Goal: Information Seeking & Learning: Understand process/instructions

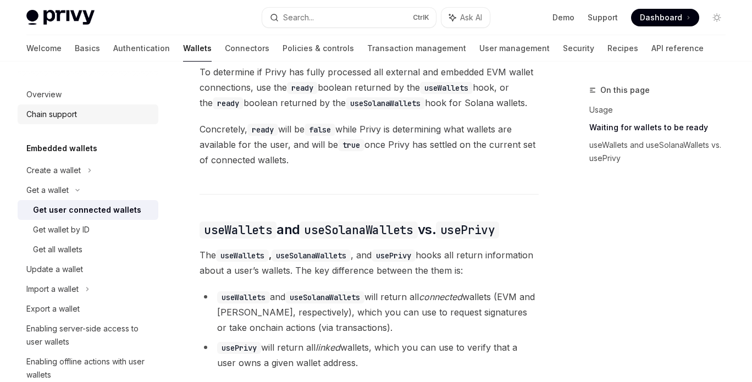
scroll to position [829, 0]
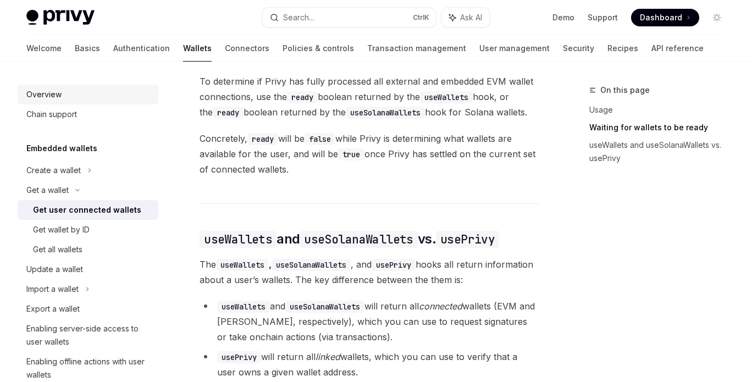
click at [96, 87] on link "Overview" at bounding box center [88, 95] width 141 height 20
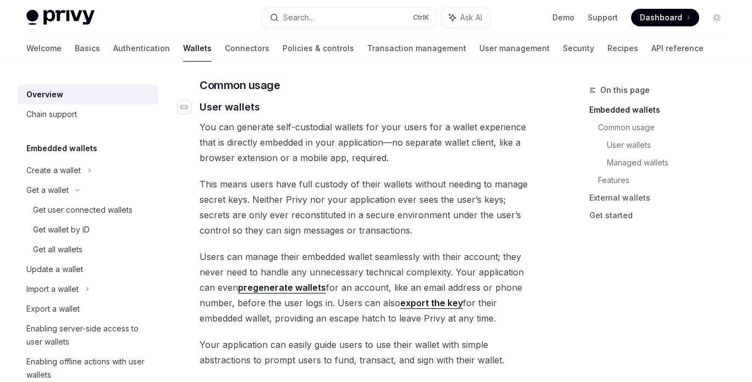
scroll to position [769, 0]
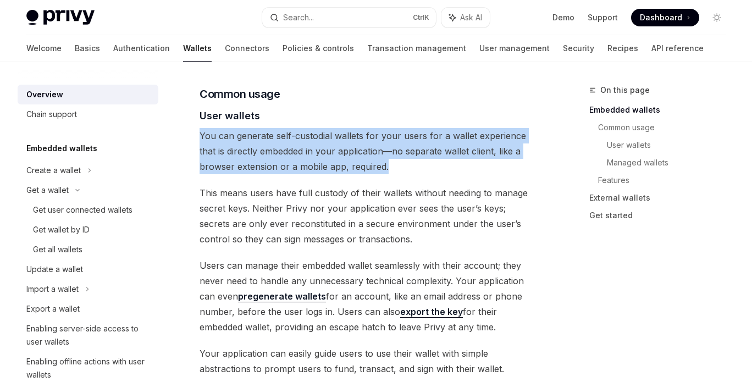
drag, startPoint x: 199, startPoint y: 138, endPoint x: 480, endPoint y: 171, distance: 282.7
click at [480, 171] on span "You can generate self-custodial wallets for your users for a wallet experience …" at bounding box center [368, 151] width 339 height 46
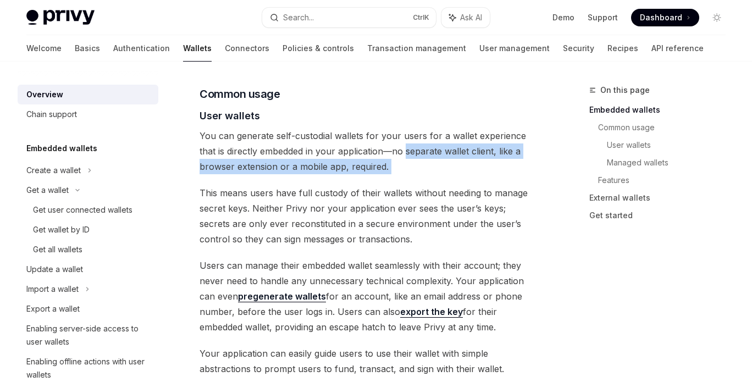
drag, startPoint x: 480, startPoint y: 171, endPoint x: 436, endPoint y: 145, distance: 50.8
click at [436, 145] on span "You can generate self-custodial wallets for your users for a wallet experience …" at bounding box center [368, 151] width 339 height 46
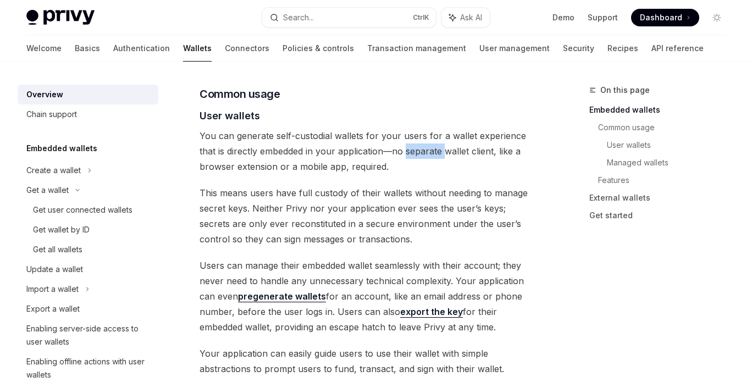
click at [436, 145] on span "You can generate self-custodial wallets for your users for a wallet experience …" at bounding box center [368, 151] width 339 height 46
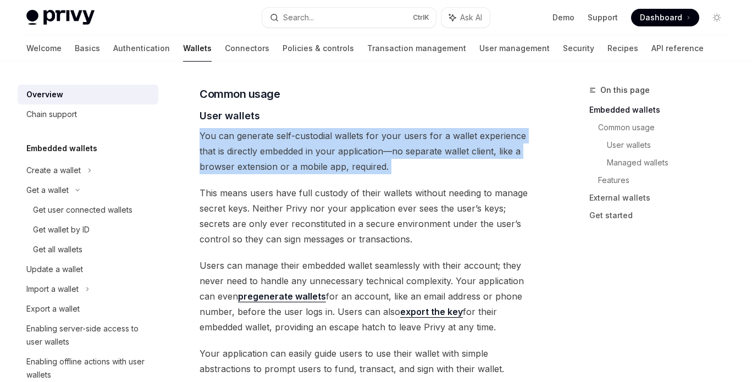
click at [436, 145] on span "You can generate self-custodial wallets for your users for a wallet experience …" at bounding box center [368, 151] width 339 height 46
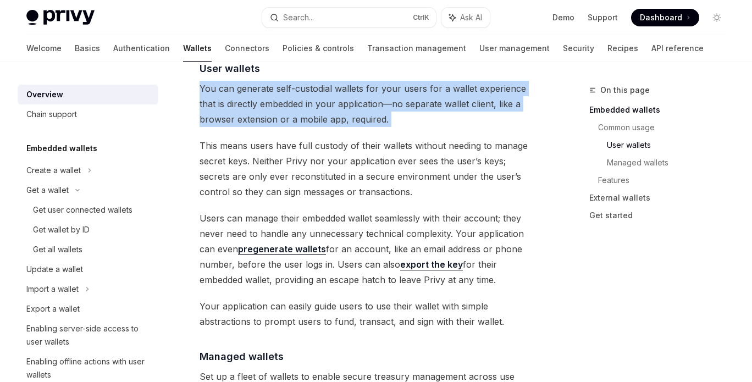
scroll to position [824, 0]
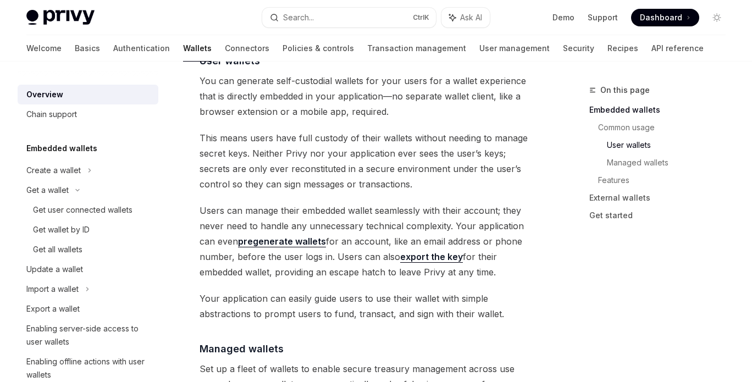
click at [349, 132] on span "This means users have full custody of their wallets without needing to manage s…" at bounding box center [368, 161] width 339 height 62
drag, startPoint x: 349, startPoint y: 132, endPoint x: 442, endPoint y: 168, distance: 100.0
click at [352, 134] on span "This means users have full custody of their wallets without needing to manage s…" at bounding box center [368, 161] width 339 height 62
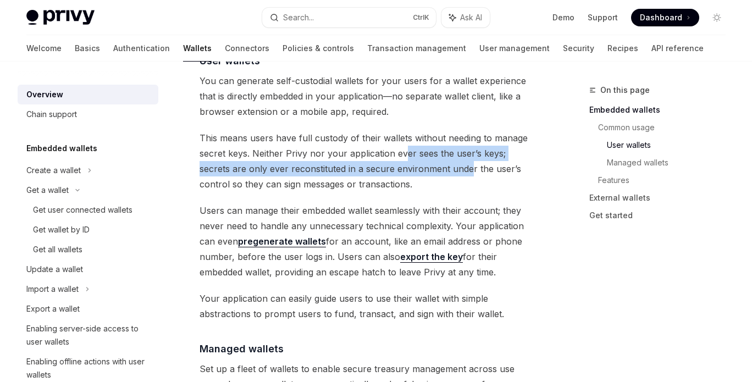
click at [446, 168] on span "This means users have full custody of their wallets without needing to manage s…" at bounding box center [368, 161] width 339 height 62
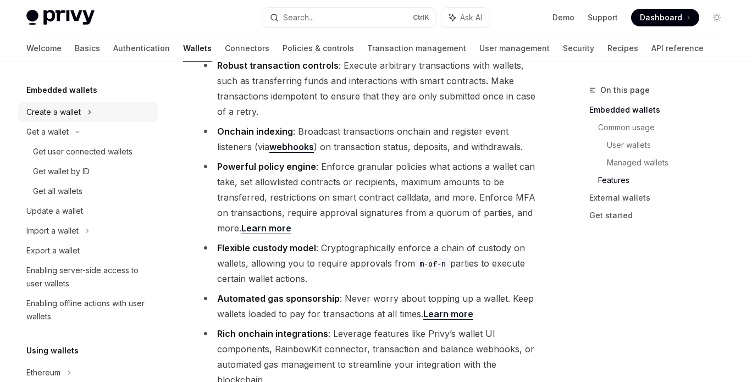
scroll to position [0, 0]
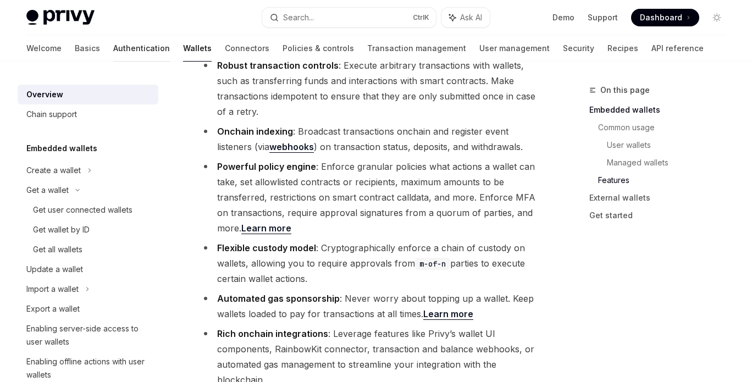
click at [113, 48] on link "Authentication" at bounding box center [141, 48] width 57 height 26
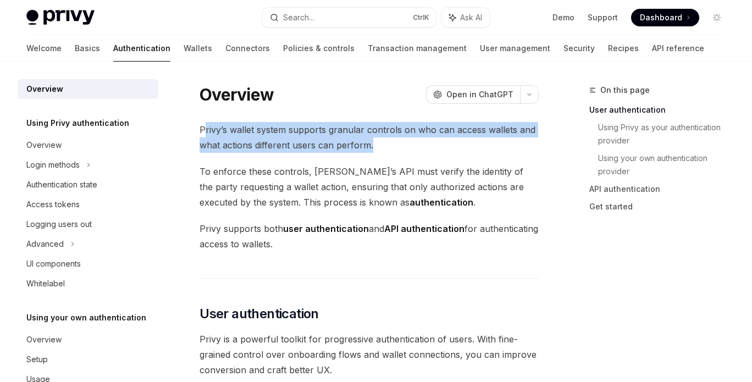
drag, startPoint x: 208, startPoint y: 130, endPoint x: 453, endPoint y: 147, distance: 245.7
click at [453, 147] on span "Privy’s wallet system supports granular controls on who can access wallets and …" at bounding box center [368, 137] width 339 height 31
drag, startPoint x: 357, startPoint y: 142, endPoint x: 242, endPoint y: 137, distance: 115.0
click at [242, 137] on span "Privy’s wallet system supports granular controls on who can access wallets and …" at bounding box center [368, 137] width 339 height 31
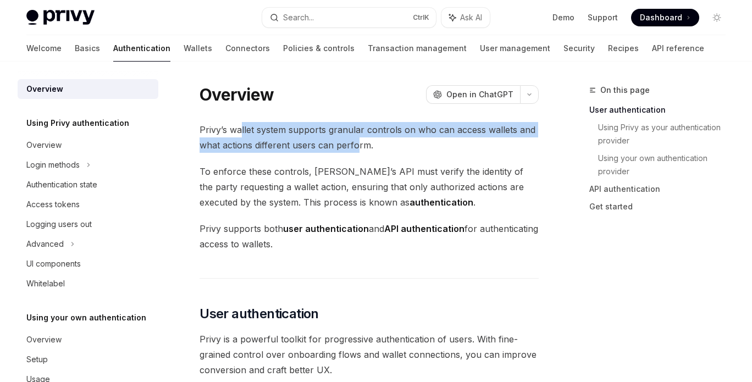
click at [242, 137] on span "Privy’s wallet system supports granular controls on who can access wallets and …" at bounding box center [368, 137] width 339 height 31
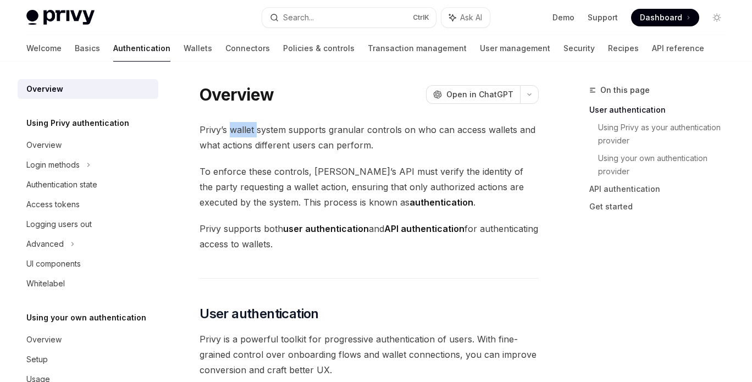
click at [242, 137] on span "Privy’s wallet system supports granular controls on who can access wallets and …" at bounding box center [368, 137] width 339 height 31
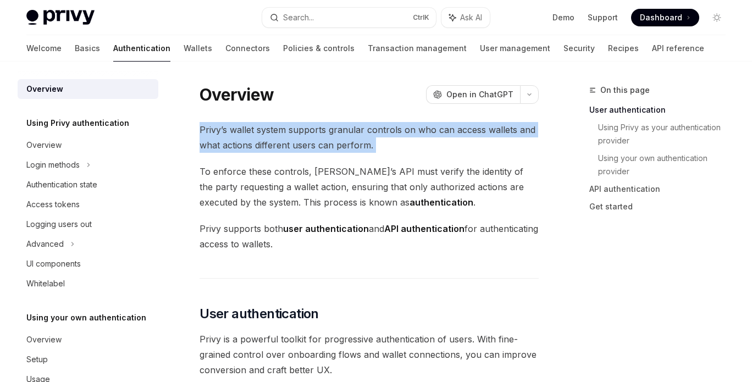
drag, startPoint x: 242, startPoint y: 137, endPoint x: 333, endPoint y: 148, distance: 92.0
click at [333, 148] on span "Privy’s wallet system supports granular controls on who can access wallets and …" at bounding box center [368, 137] width 339 height 31
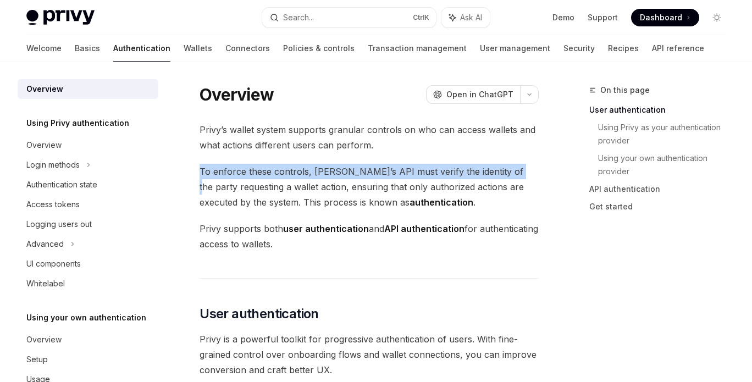
drag, startPoint x: 194, startPoint y: 172, endPoint x: 530, endPoint y: 175, distance: 335.8
click at [530, 175] on span "To enforce these controls, [PERSON_NAME]’s API must verify the identity of the …" at bounding box center [368, 187] width 339 height 46
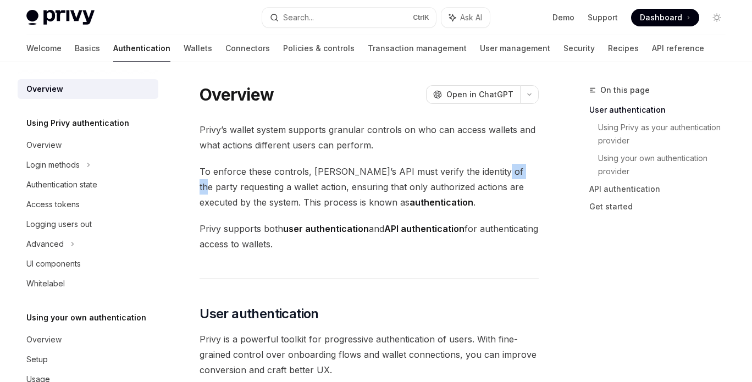
click at [530, 175] on span "To enforce these controls, [PERSON_NAME]’s API must verify the identity of the …" at bounding box center [368, 187] width 339 height 46
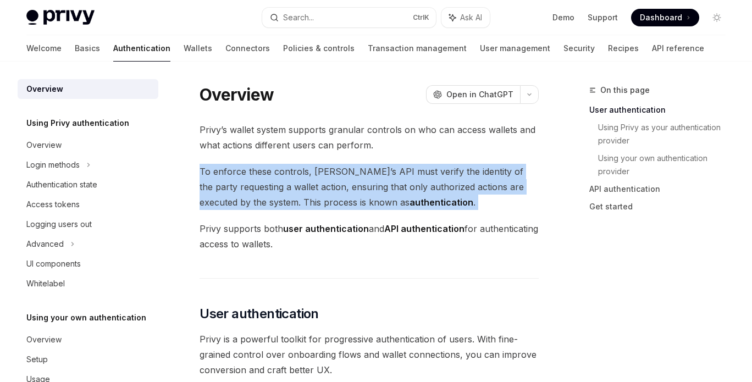
click at [530, 175] on span "To enforce these controls, [PERSON_NAME]’s API must verify the identity of the …" at bounding box center [368, 187] width 339 height 46
click at [445, 167] on span "To enforce these controls, [PERSON_NAME]’s API must verify the identity of the …" at bounding box center [368, 187] width 339 height 46
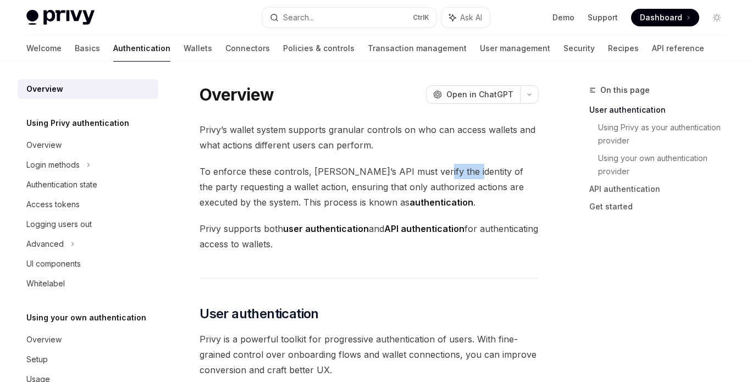
click at [445, 167] on span "To enforce these controls, [PERSON_NAME]’s API must verify the identity of the …" at bounding box center [368, 187] width 339 height 46
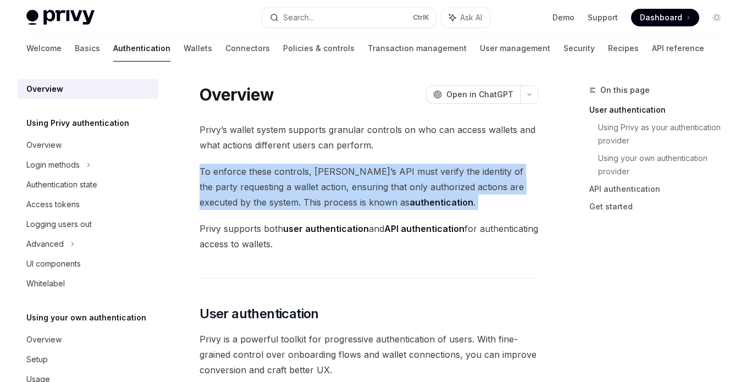
click at [445, 167] on span "To enforce these controls, [PERSON_NAME]’s API must verify the identity of the …" at bounding box center [368, 187] width 339 height 46
click at [420, 176] on span "To enforce these controls, [PERSON_NAME]’s API must verify the identity of the …" at bounding box center [368, 187] width 339 height 46
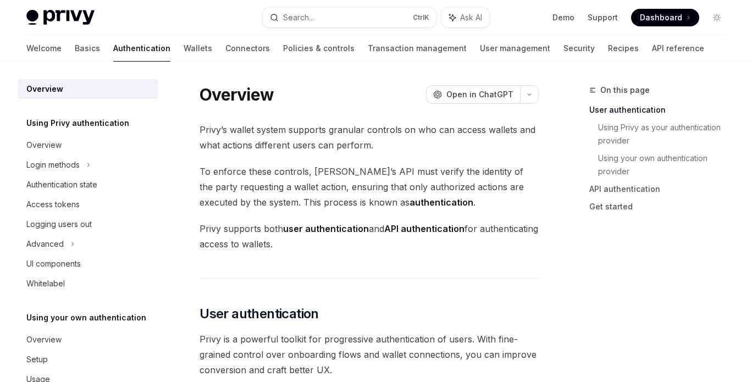
click at [342, 187] on span "To enforce these controls, [PERSON_NAME]’s API must verify the identity of the …" at bounding box center [368, 187] width 339 height 46
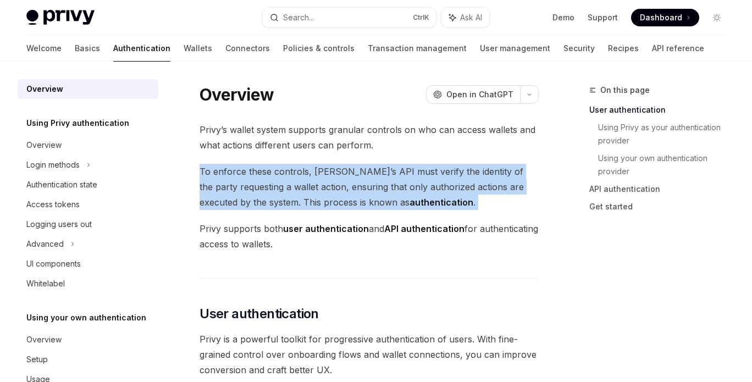
click at [342, 187] on span "To enforce these controls, [PERSON_NAME]’s API must verify the identity of the …" at bounding box center [368, 187] width 339 height 46
click at [421, 184] on span "To enforce these controls, [PERSON_NAME]’s API must verify the identity of the …" at bounding box center [368, 187] width 339 height 46
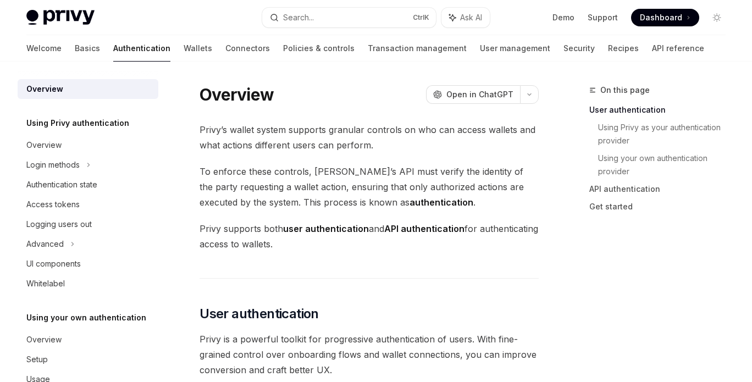
click at [365, 180] on span "To enforce these controls, [PERSON_NAME]’s API must verify the identity of the …" at bounding box center [368, 187] width 339 height 46
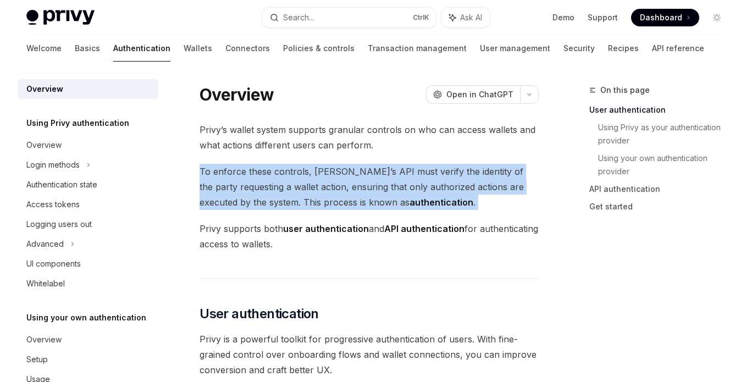
click at [365, 180] on span "To enforce these controls, [PERSON_NAME]’s API must verify the identity of the …" at bounding box center [368, 187] width 339 height 46
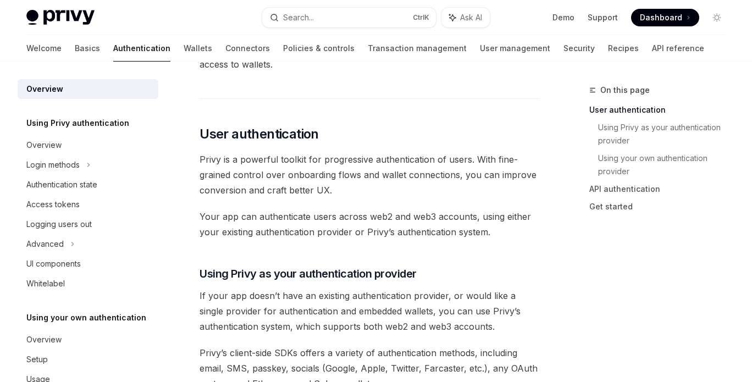
scroll to position [165, 0]
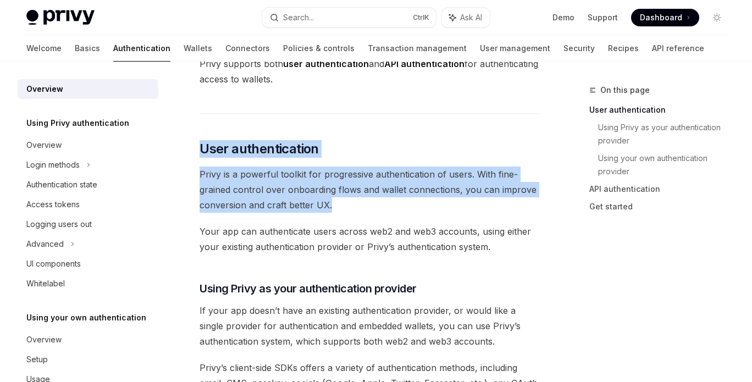
drag, startPoint x: 211, startPoint y: 153, endPoint x: 418, endPoint y: 203, distance: 213.0
click at [418, 203] on span "Privy is a powerful toolkit for progressive authentication of users. With fine-…" at bounding box center [368, 190] width 339 height 46
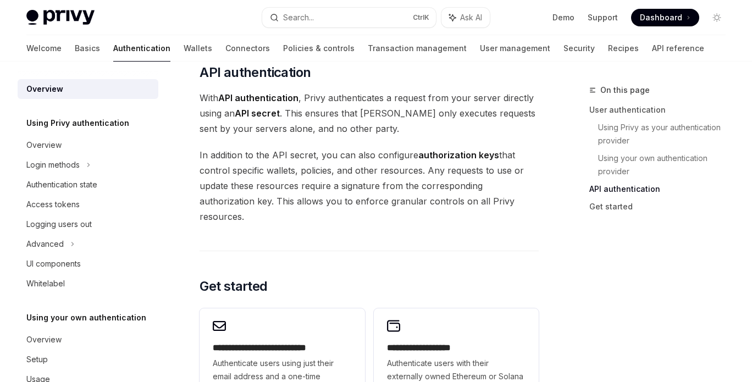
scroll to position [989, 0]
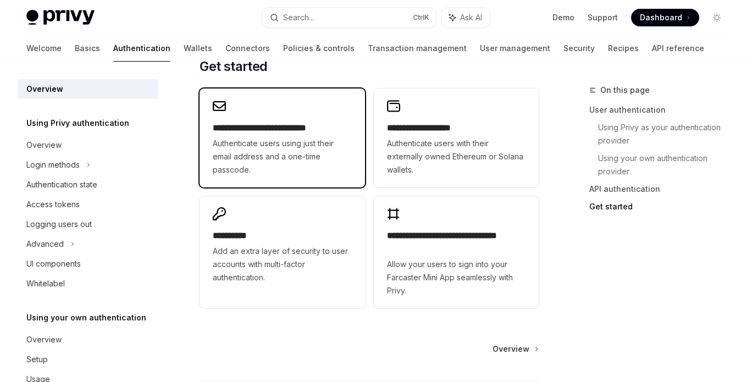
click at [315, 137] on span "Authenticate users using just their email address and a one-time passcode." at bounding box center [282, 157] width 138 height 40
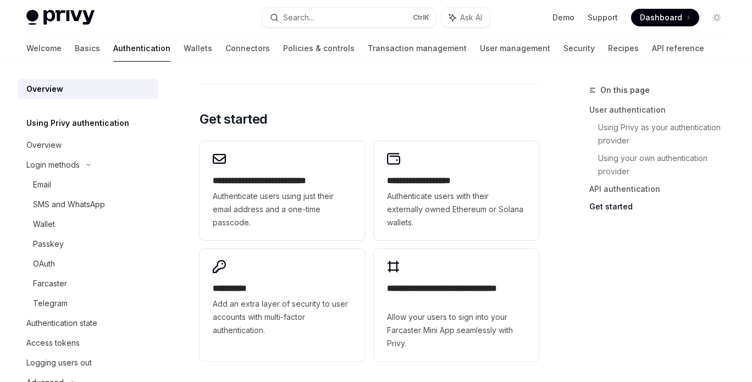
scroll to position [989, 0]
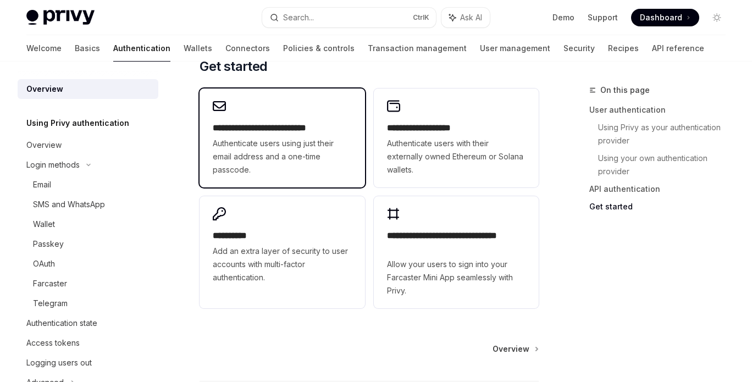
click at [357, 134] on div "**********" at bounding box center [281, 137] width 165 height 99
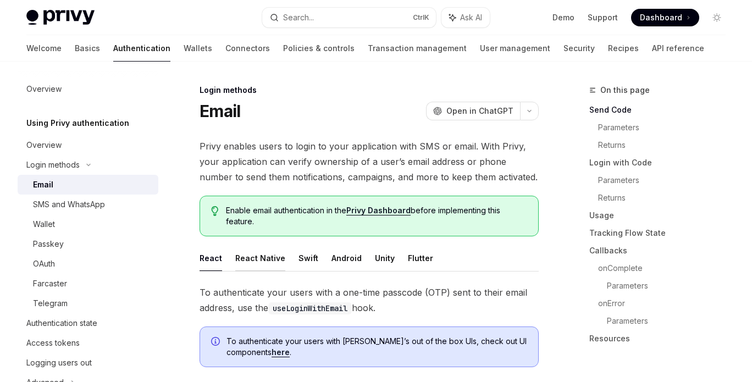
click at [260, 252] on button "React Native" at bounding box center [260, 258] width 50 height 26
type textarea "*"
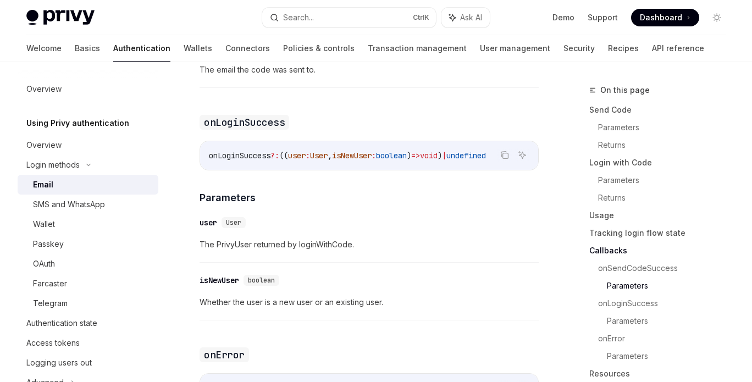
scroll to position [1978, 0]
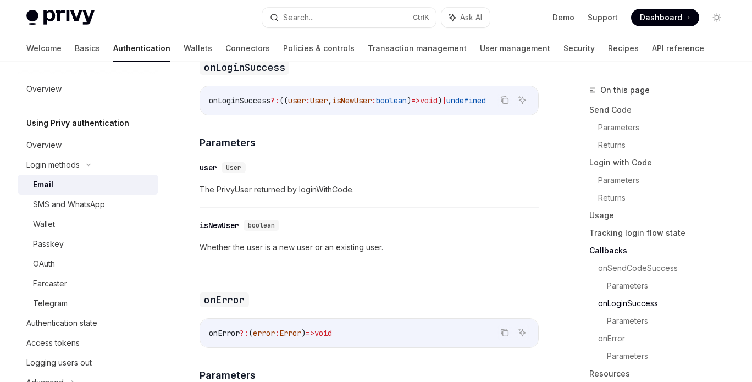
click at [228, 196] on span "The PrivyUser returned by loginWithCode." at bounding box center [368, 189] width 339 height 13
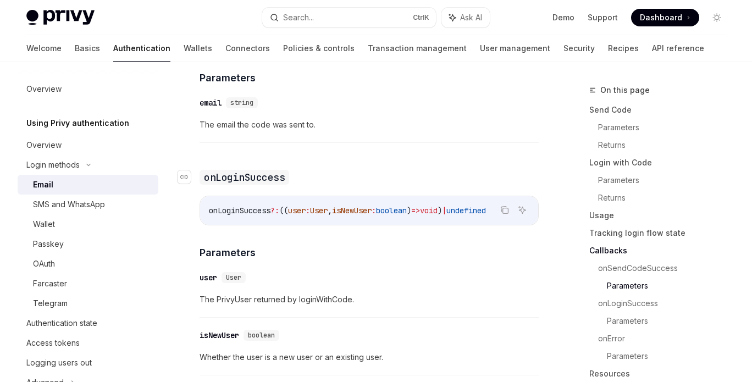
click at [237, 184] on code "onLoginSuccess" at bounding box center [244, 177] width 90 height 15
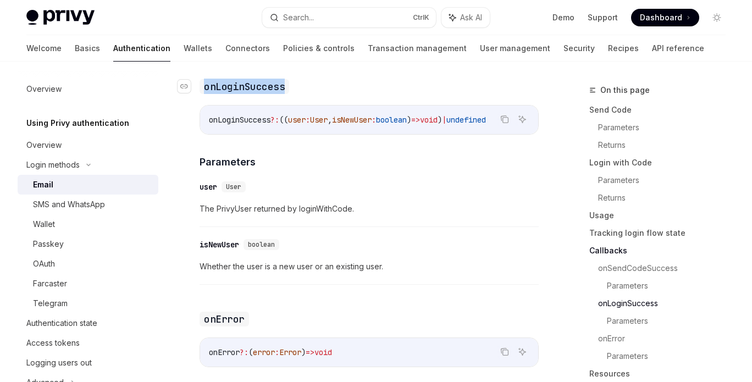
scroll to position [1960, 0]
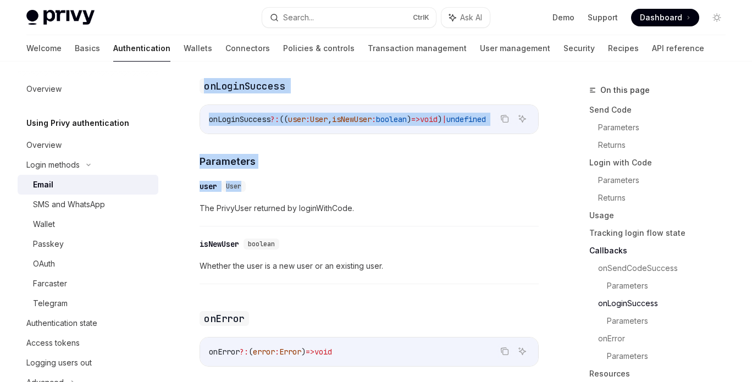
click at [343, 187] on div "​ user User The PrivyUser returned by loginWithCode." at bounding box center [368, 200] width 339 height 52
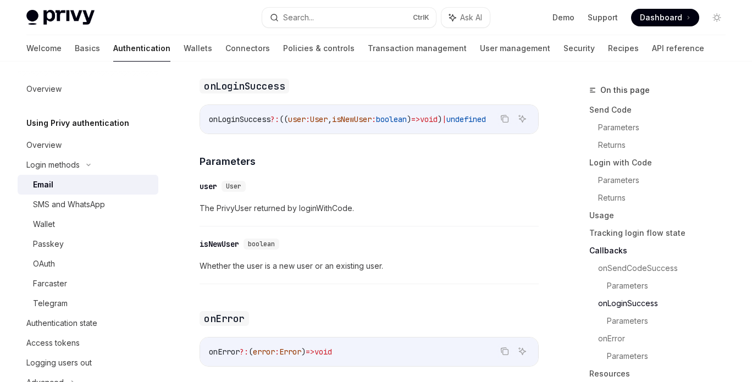
click at [229, 215] on span "The PrivyUser returned by loginWithCode." at bounding box center [368, 208] width 339 height 13
drag, startPoint x: 229, startPoint y: 220, endPoint x: 332, endPoint y: 218, distance: 102.8
click at [332, 215] on span "The PrivyUser returned by loginWithCode." at bounding box center [368, 208] width 339 height 13
drag, startPoint x: 332, startPoint y: 218, endPoint x: 235, endPoint y: 215, distance: 96.8
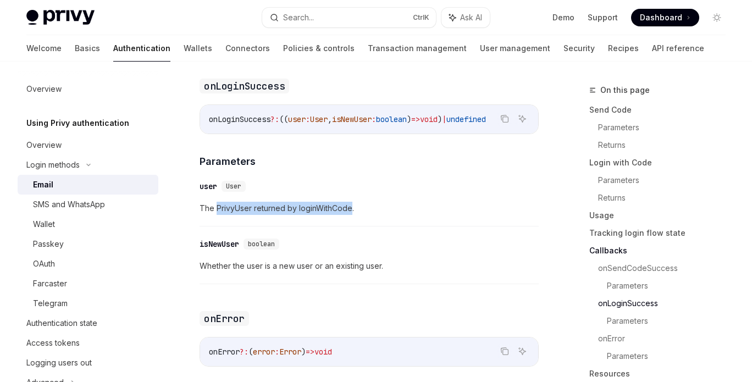
click at [235, 215] on span "The PrivyUser returned by loginWithCode." at bounding box center [368, 208] width 339 height 13
click at [235, 214] on span "The PrivyUser returned by loginWithCode." at bounding box center [368, 208] width 339 height 13
click at [236, 214] on span "The PrivyUser returned by loginWithCode." at bounding box center [368, 208] width 339 height 13
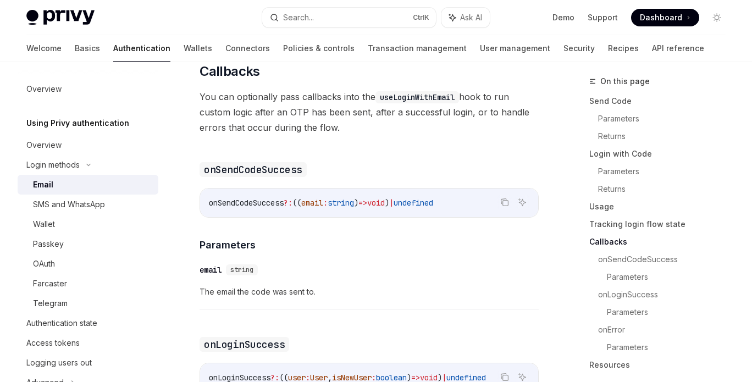
scroll to position [1685, 0]
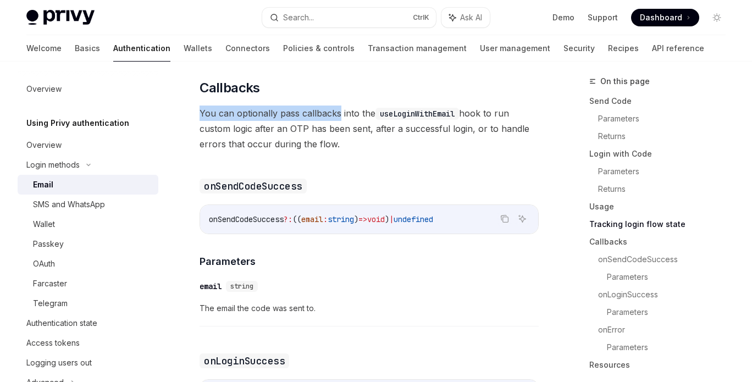
drag, startPoint x: 191, startPoint y: 116, endPoint x: 340, endPoint y: 125, distance: 149.2
click at [315, 126] on span "You can optionally pass callbacks into the useLoginWithEmail hook to run custom…" at bounding box center [368, 129] width 339 height 46
click at [347, 123] on span "You can optionally pass callbacks into the useLoginWithEmail hook to run custom…" at bounding box center [368, 129] width 339 height 46
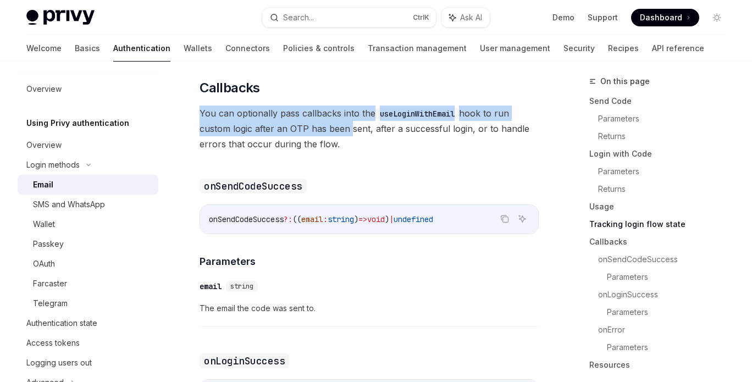
drag, startPoint x: 189, startPoint y: 117, endPoint x: 347, endPoint y: 131, distance: 158.9
click at [347, 131] on span "You can optionally pass callbacks into the useLoginWithEmail hook to run custom…" at bounding box center [368, 129] width 339 height 46
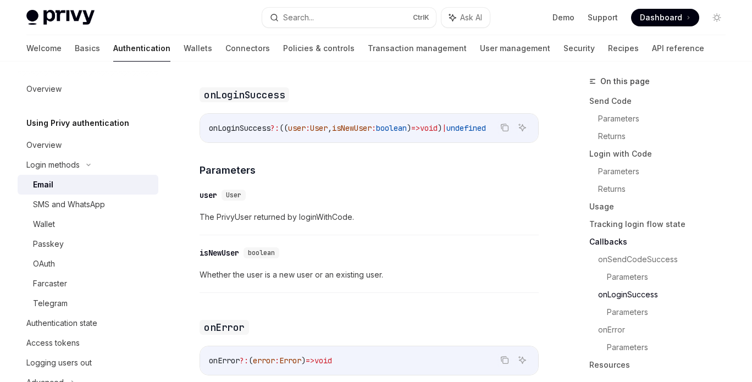
scroll to position [1960, 0]
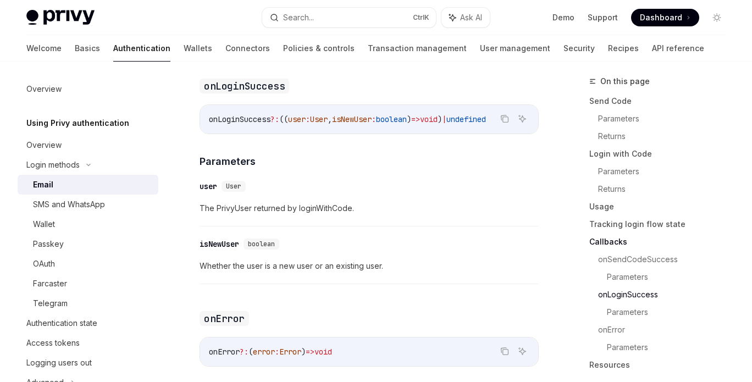
click at [320, 284] on div "​ isNewUser boolean Whether the user is a new user or an existing user." at bounding box center [368, 258] width 339 height 52
click at [321, 273] on span "Whether the user is a new user or an existing user." at bounding box center [368, 265] width 339 height 13
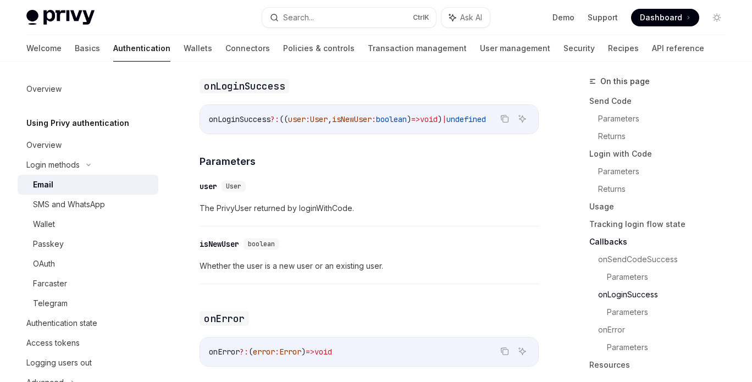
click at [207, 249] on div "isNewUser" at bounding box center [219, 244] width 40 height 11
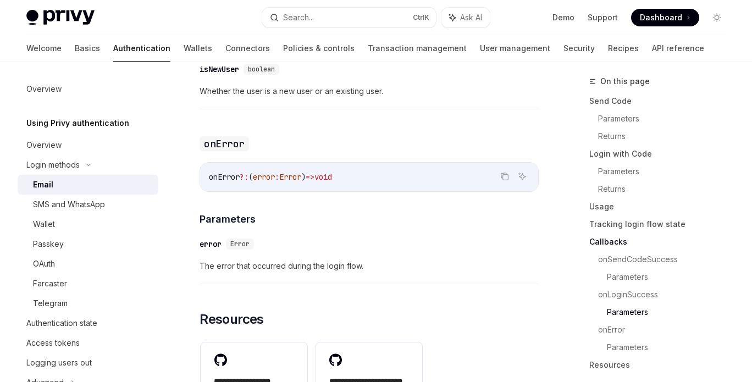
click at [310, 191] on div "onError ?: ( error : Error ) => void" at bounding box center [369, 177] width 338 height 29
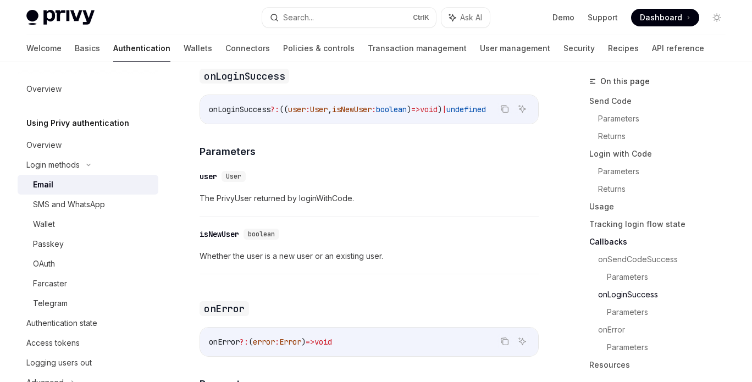
click at [342, 274] on div "​ isNewUser boolean Whether the user is a new user or an existing user." at bounding box center [368, 248] width 339 height 52
click at [358, 258] on div "​ isNewUser boolean Whether the user is a new user or an existing user." at bounding box center [368, 248] width 339 height 52
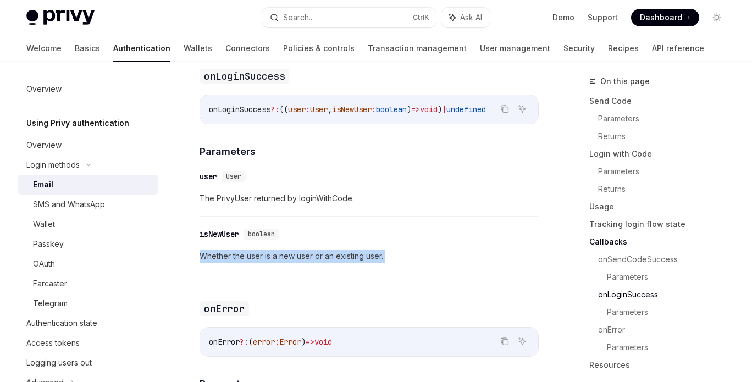
click at [358, 258] on div "​ isNewUser boolean Whether the user is a new user or an existing user." at bounding box center [368, 248] width 339 height 52
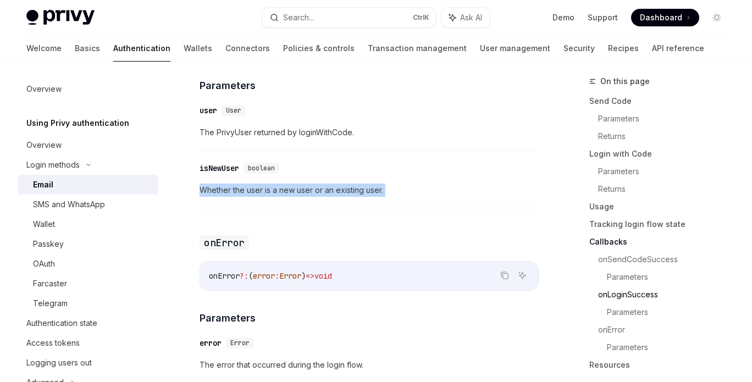
scroll to position [2080, 0]
